Goal: Task Accomplishment & Management: Complete application form

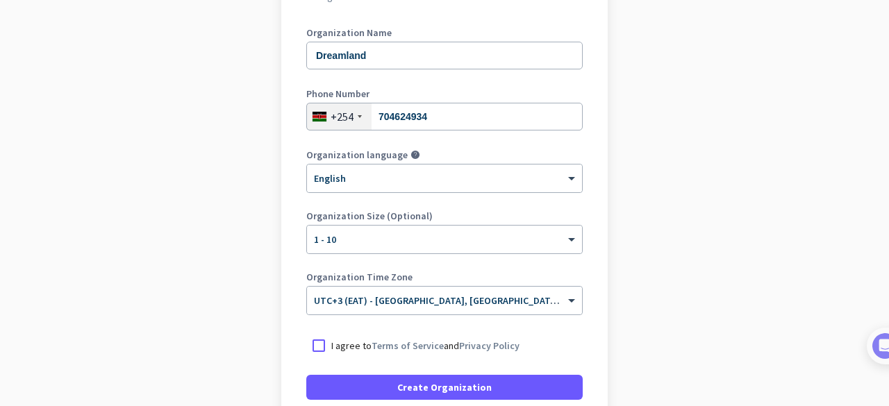
scroll to position [278, 0]
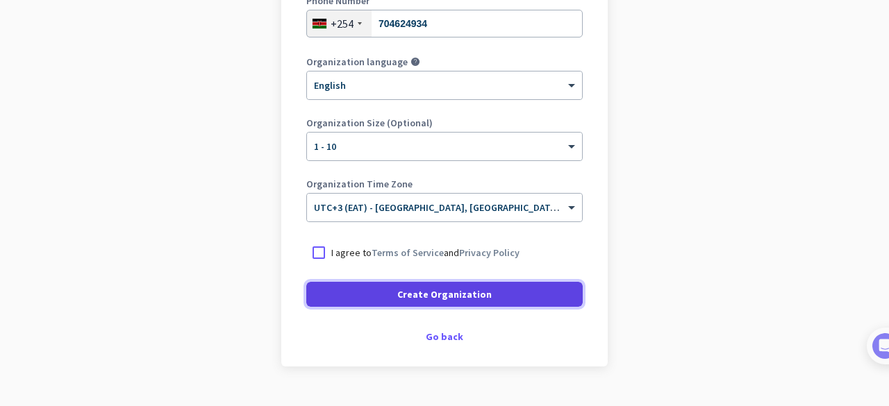
click at [468, 294] on span "Create Organization" at bounding box center [444, 294] width 94 height 14
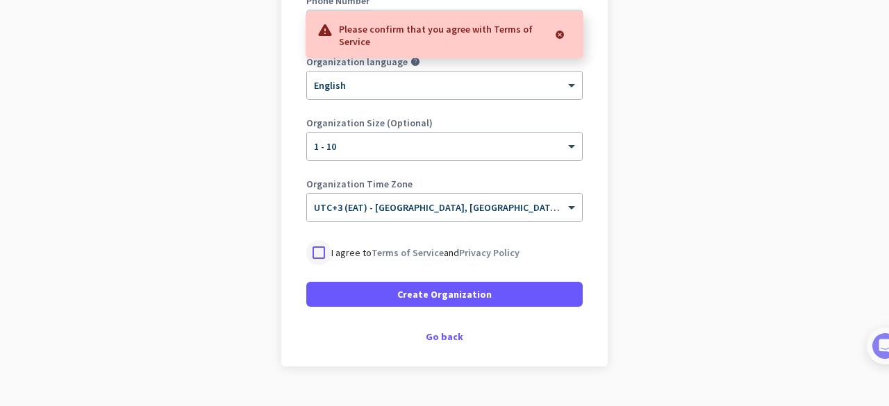
click at [308, 255] on div at bounding box center [318, 252] width 25 height 25
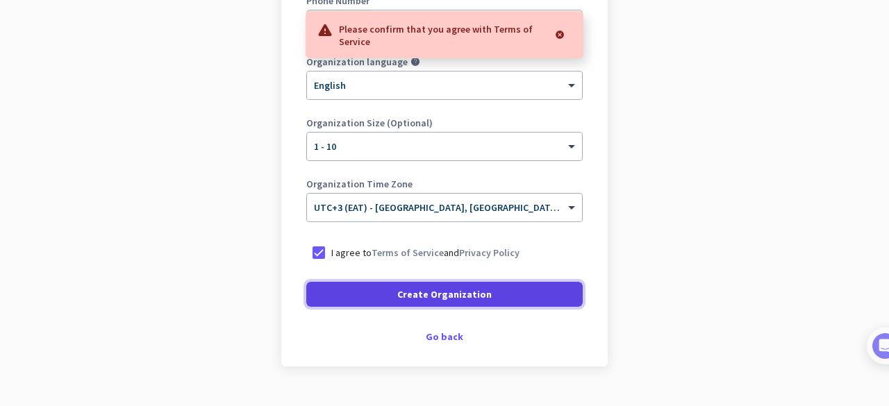
click at [387, 294] on span at bounding box center [444, 294] width 276 height 33
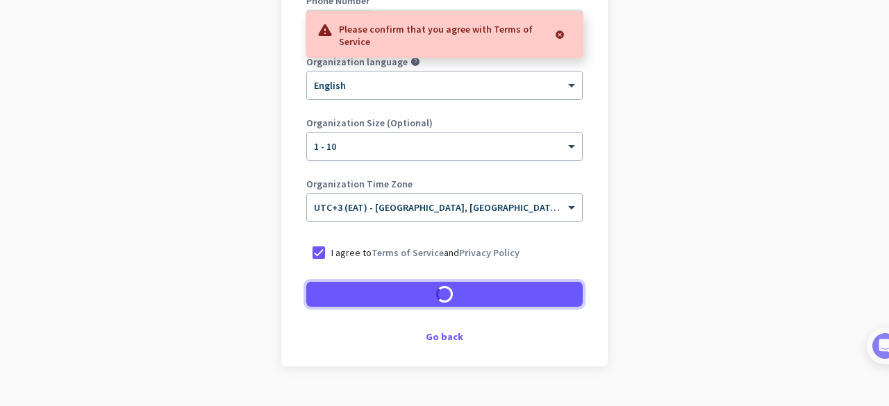
scroll to position [265, 0]
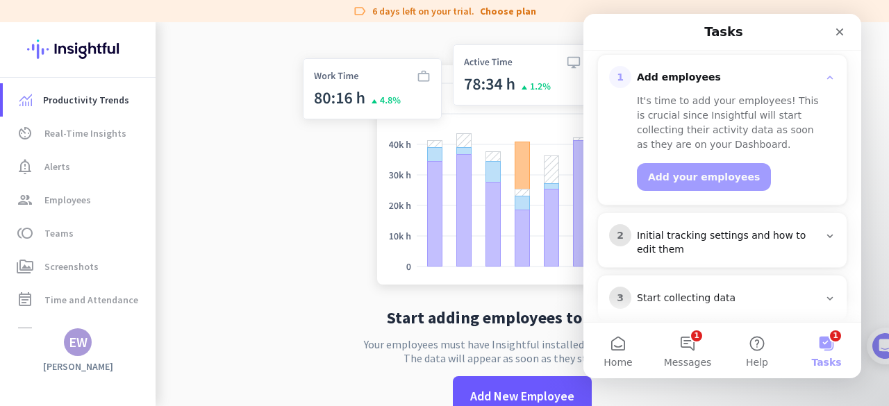
scroll to position [254, 0]
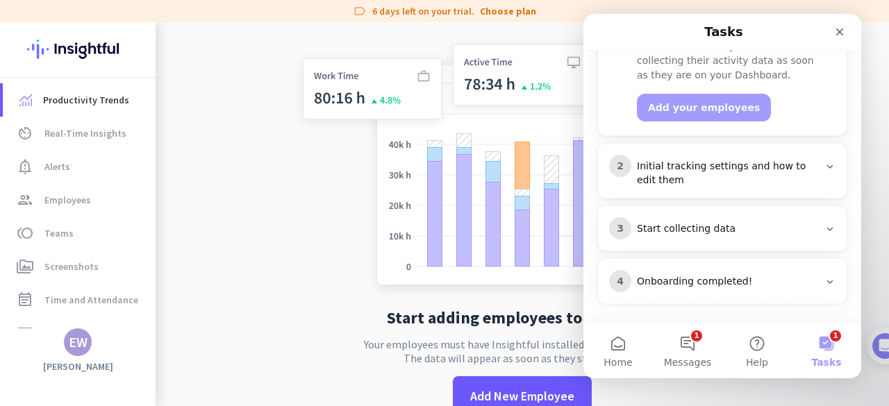
click at [829, 225] on div "3 Start collecting data" at bounding box center [722, 228] width 249 height 44
click at [824, 226] on icon "Intercom messenger" at bounding box center [829, 229] width 11 height 11
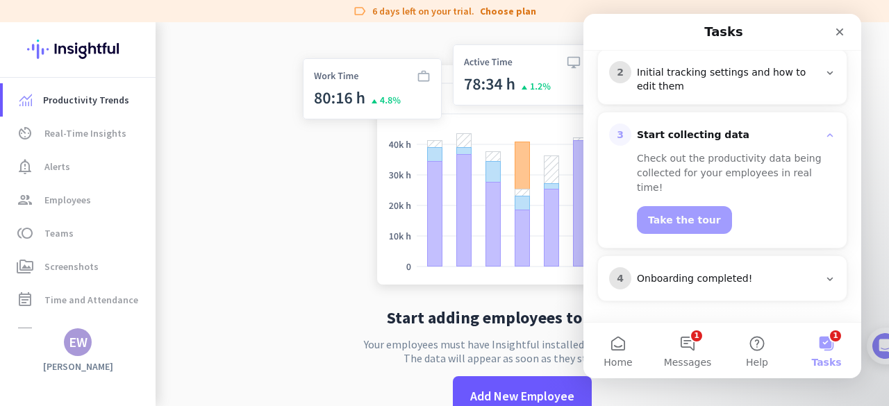
scroll to position [225, 0]
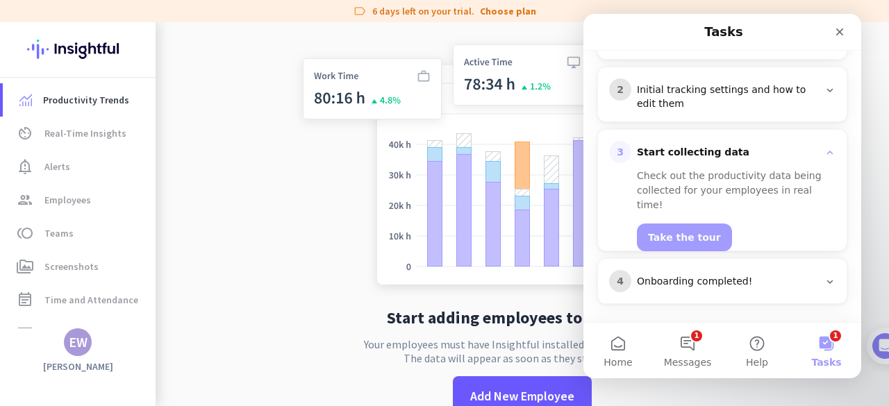
click at [826, 277] on icon "Intercom messenger" at bounding box center [829, 281] width 11 height 11
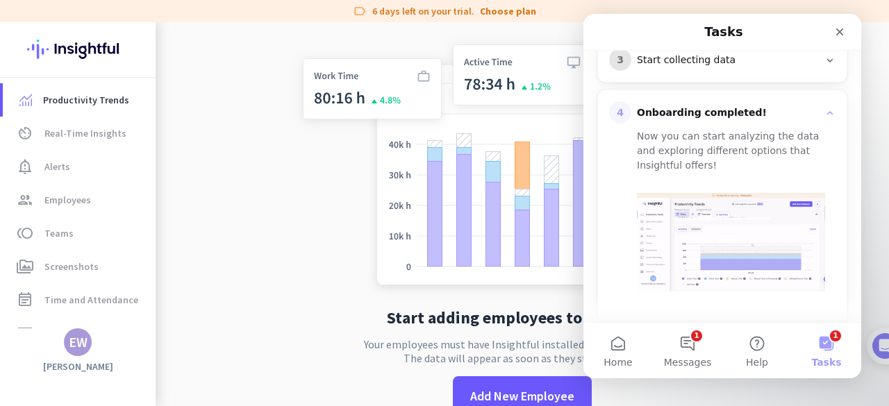
scroll to position [336, 0]
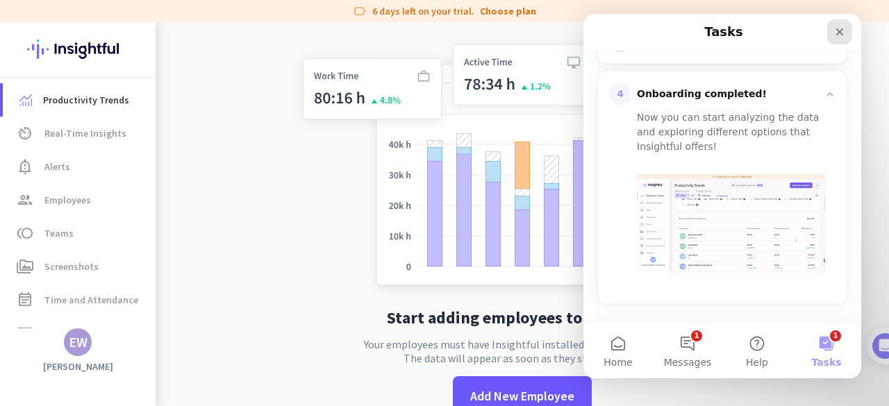
click at [842, 31] on icon "Close" at bounding box center [839, 31] width 11 height 11
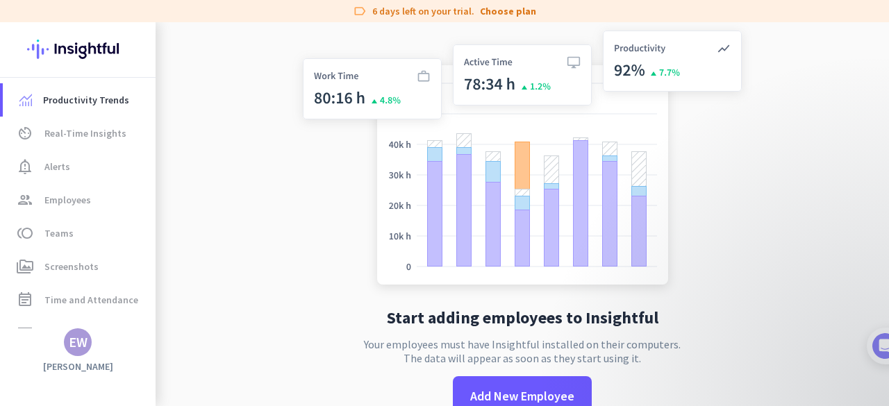
scroll to position [0, 0]
click at [374, 101] on img at bounding box center [522, 160] width 460 height 276
click at [728, 66] on img at bounding box center [522, 160] width 460 height 276
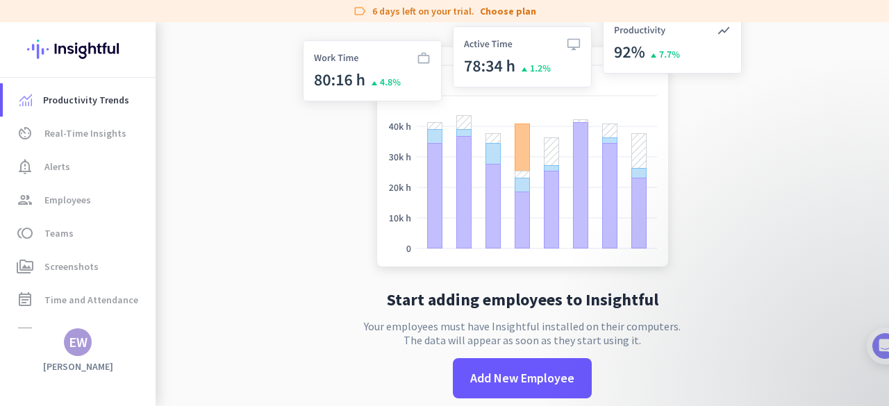
scroll to position [32, 0]
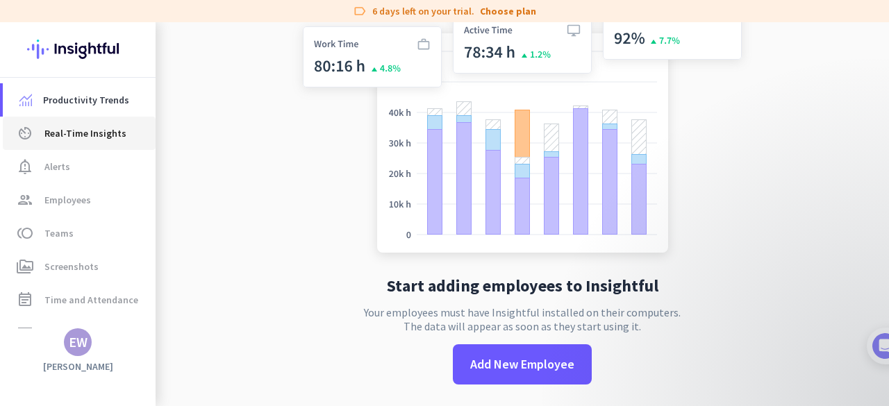
click at [71, 123] on link "av_timer Real-Time Insights" at bounding box center [79, 133] width 153 height 33
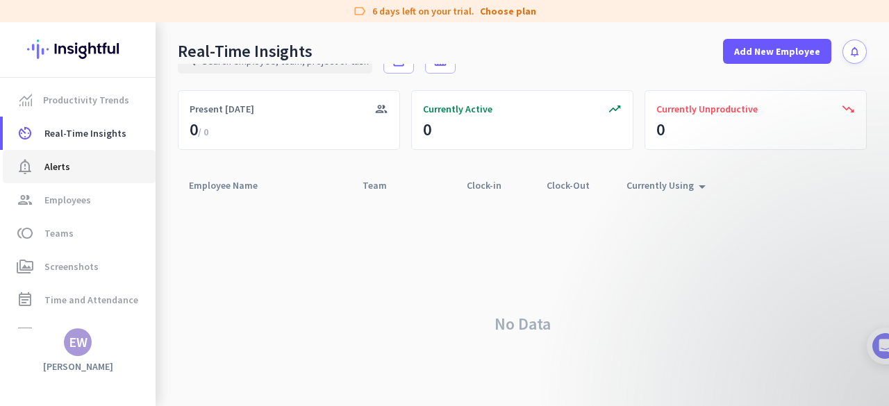
click at [72, 158] on span "notification_important Alerts" at bounding box center [79, 166] width 131 height 17
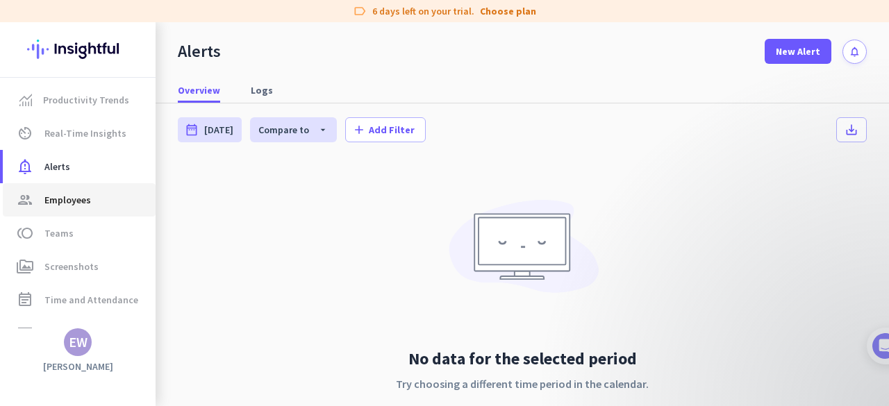
click at [83, 195] on span "Employees" at bounding box center [67, 200] width 47 height 17
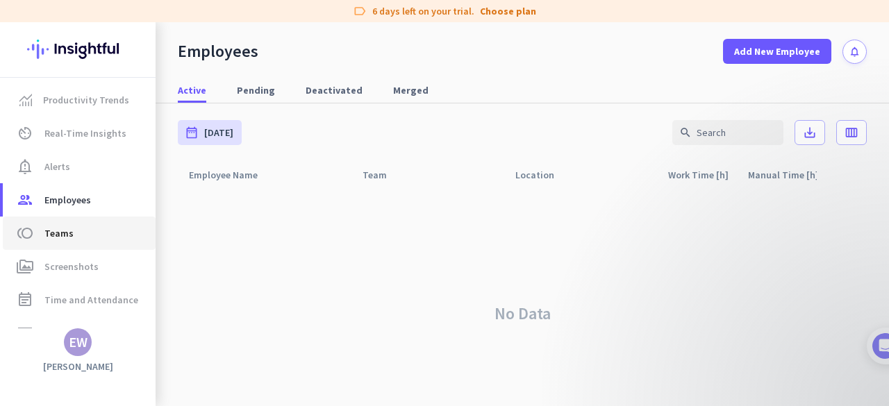
click at [74, 233] on span "toll Teams" at bounding box center [79, 233] width 131 height 17
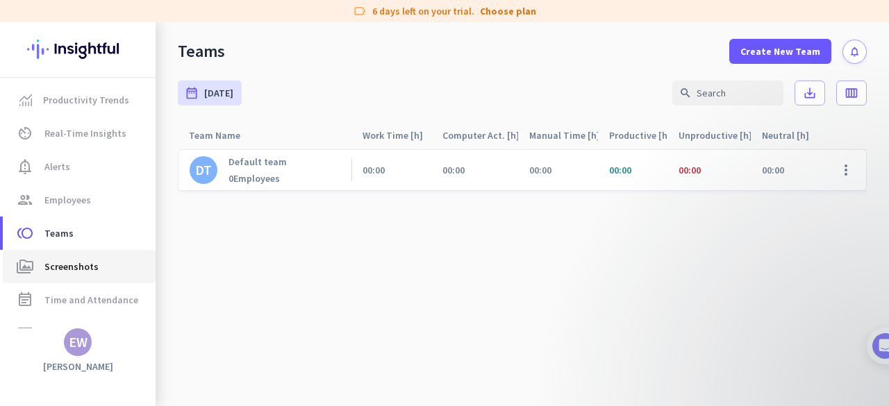
click at [57, 267] on span "Screenshots" at bounding box center [71, 266] width 54 height 17
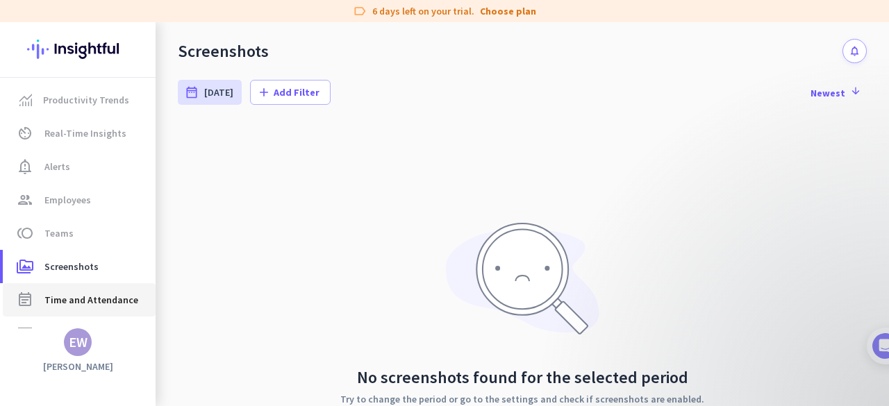
click at [83, 290] on link "event_note Time and Attendance" at bounding box center [79, 299] width 153 height 33
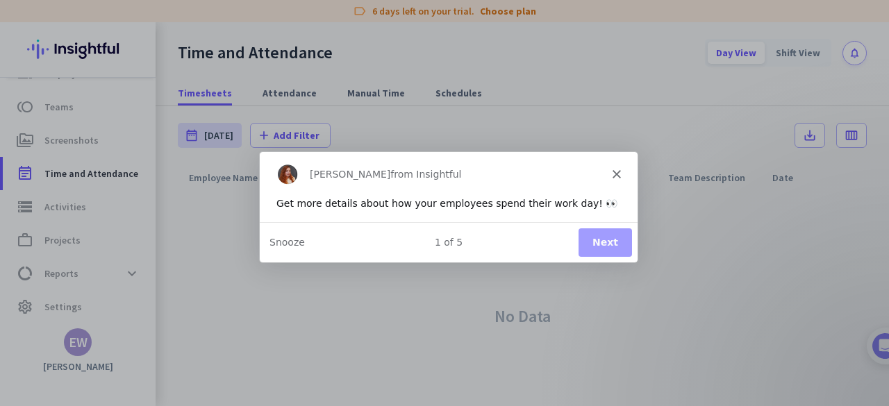
click at [617, 239] on button "Next" at bounding box center [604, 242] width 53 height 28
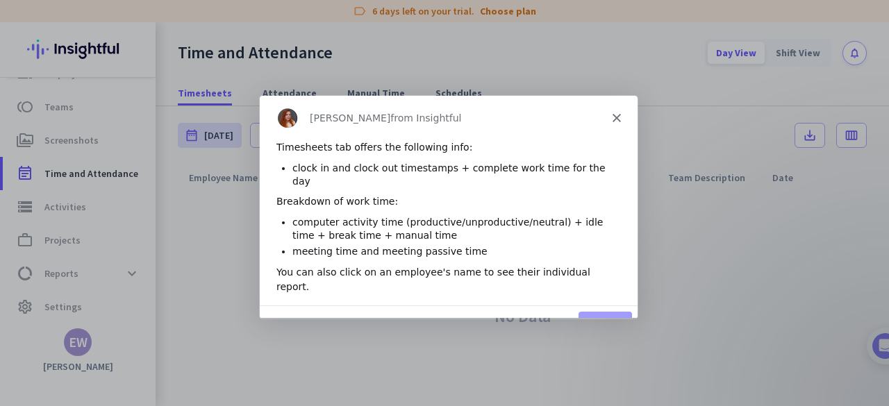
click at [615, 117] on polygon "Close" at bounding box center [616, 117] width 8 height 8
